Goal: Transaction & Acquisition: Book appointment/travel/reservation

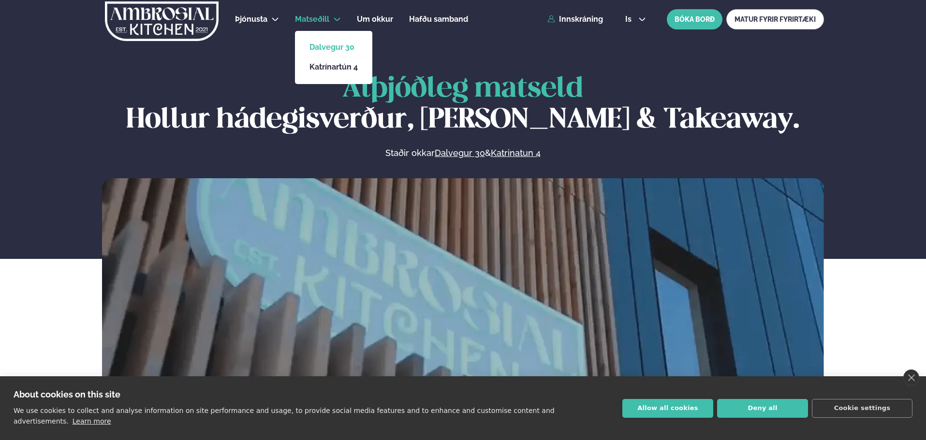
click at [333, 45] on link "Dalvegur 30" at bounding box center [333, 48] width 48 height 8
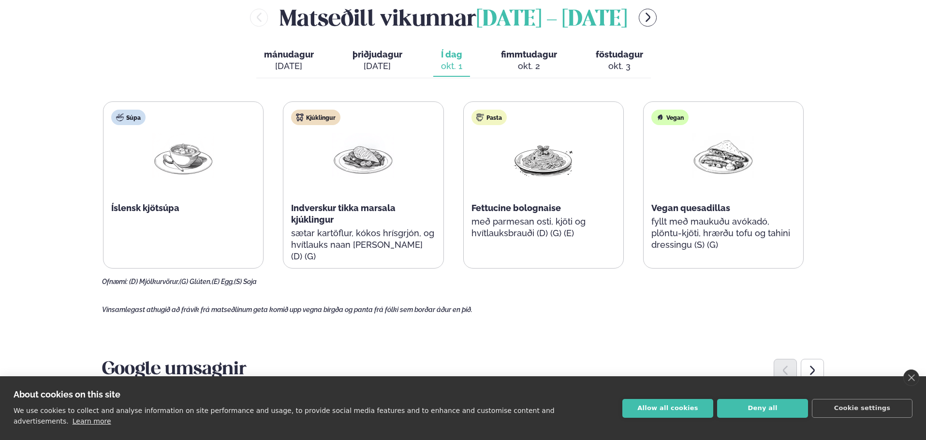
scroll to position [431, 0]
click at [528, 56] on span "fimmtudagur" at bounding box center [529, 54] width 56 height 10
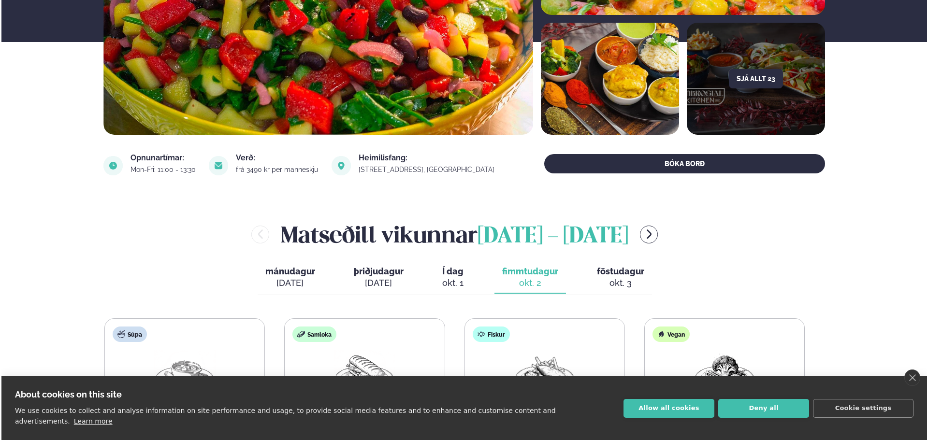
scroll to position [212, 0]
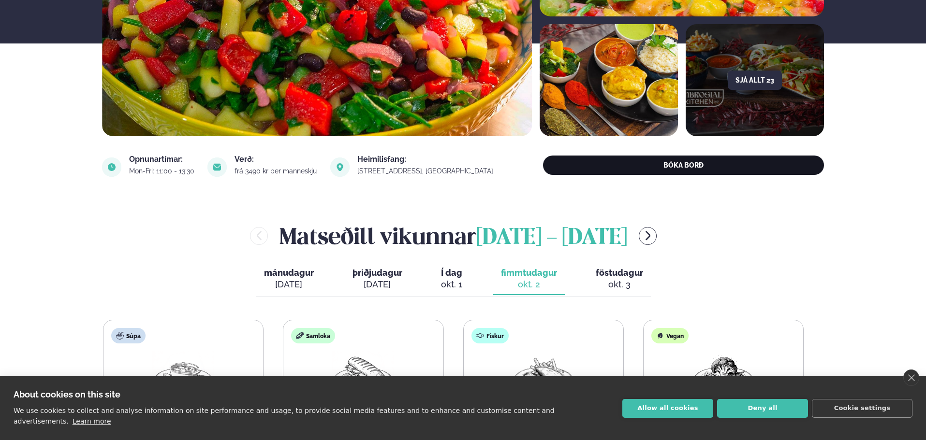
click at [688, 163] on button "BÓKA BORÐ" at bounding box center [683, 165] width 281 height 19
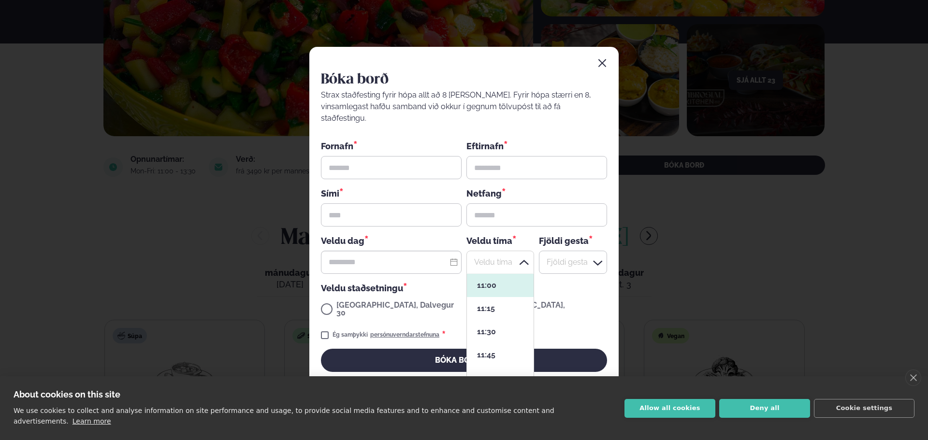
click at [513, 261] on div at bounding box center [501, 262] width 68 height 23
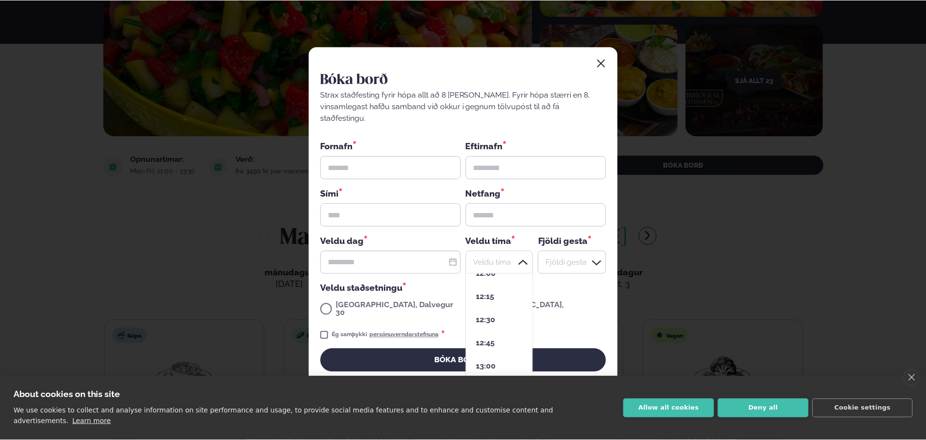
scroll to position [111, 0]
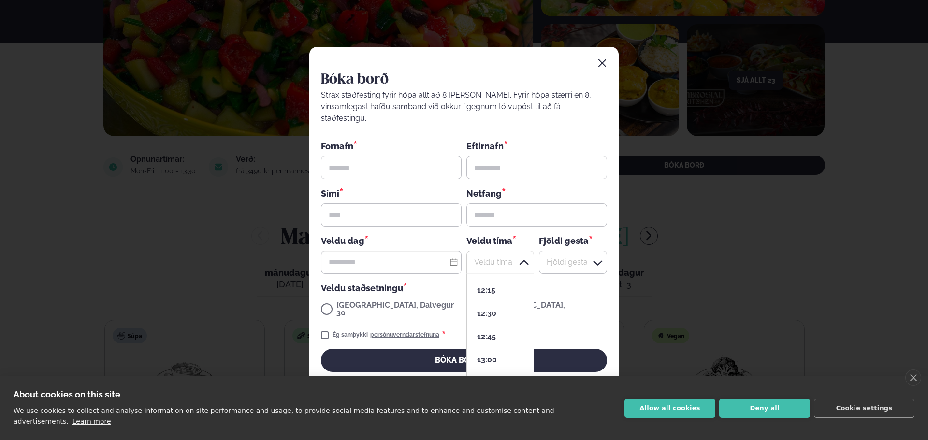
click at [683, 290] on div "Bóka borð Strax staðfesting fyrir hópa allt að 8 [PERSON_NAME]. Fyrir hópa stær…" at bounding box center [464, 220] width 928 height 440
